Goal: Find specific page/section: Find specific page/section

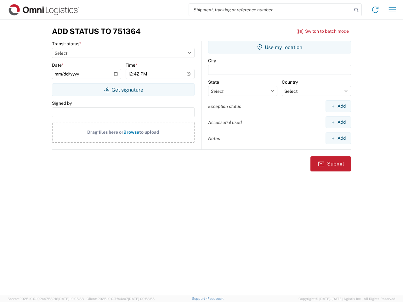
click at [270, 10] on input "search" at bounding box center [270, 10] width 163 height 12
click at [356, 10] on icon at bounding box center [356, 10] width 9 height 9
click at [375, 10] on icon at bounding box center [375, 10] width 10 height 10
click at [392, 10] on icon "button" at bounding box center [391, 9] width 7 height 5
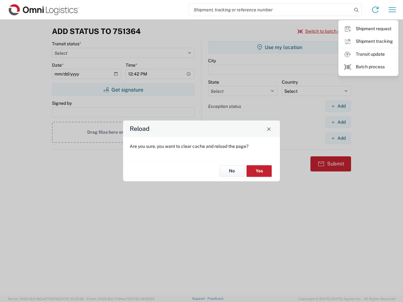
click at [323, 31] on div "Reload Are you sure, you want to clear cache and reload the page? No Yes" at bounding box center [201, 151] width 403 height 302
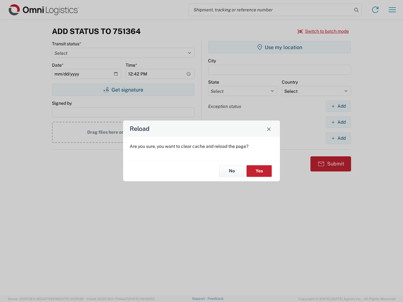
click at [123, 90] on div "Reload Are you sure, you want to clear cache and reload the page? No Yes" at bounding box center [201, 151] width 403 height 302
click at [279, 47] on div "Reload Are you sure, you want to clear cache and reload the page? No Yes" at bounding box center [201, 151] width 403 height 302
click at [338, 106] on div "Reload Are you sure, you want to clear cache and reload the page? No Yes" at bounding box center [201, 151] width 403 height 302
click at [338, 122] on div "Reload Are you sure, you want to clear cache and reload the page? No Yes" at bounding box center [201, 151] width 403 height 302
click at [338, 138] on div "Reload Are you sure, you want to clear cache and reload the page? No Yes" at bounding box center [201, 151] width 403 height 302
